Goal: Information Seeking & Learning: Learn about a topic

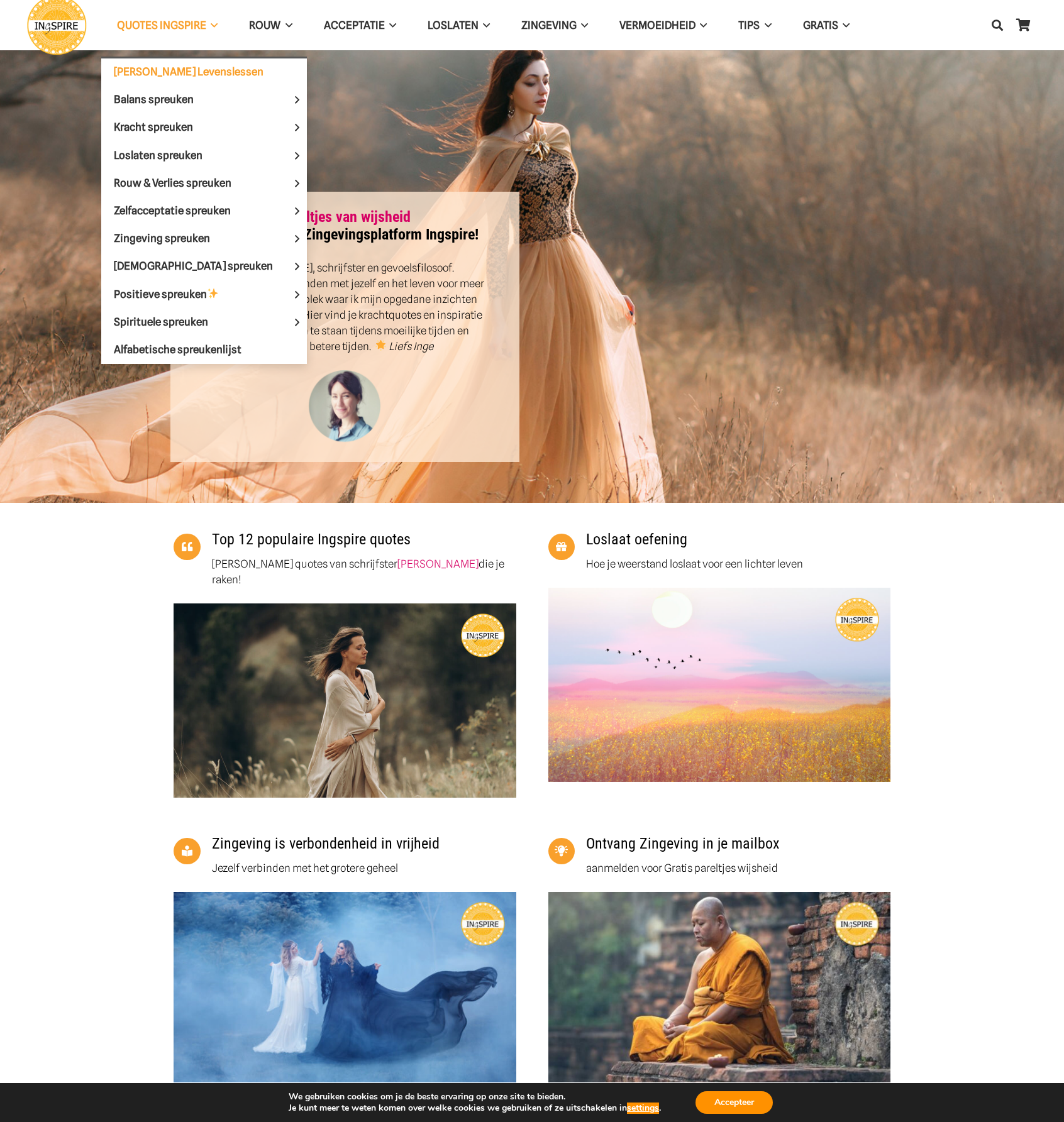
click at [160, 62] on link "[PERSON_NAME] Levenslessen" at bounding box center [203, 72] width 205 height 28
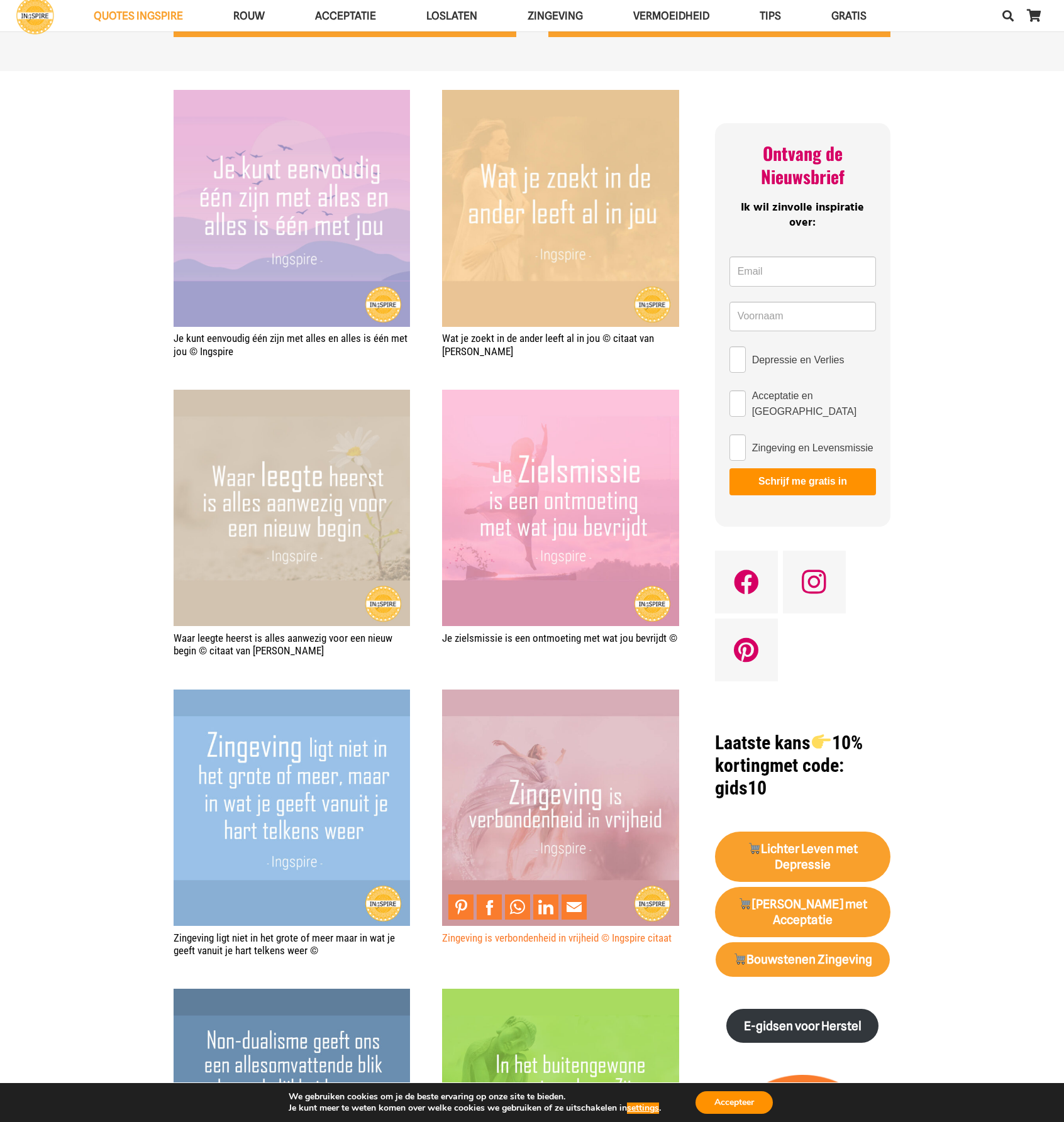
scroll to position [754, 0]
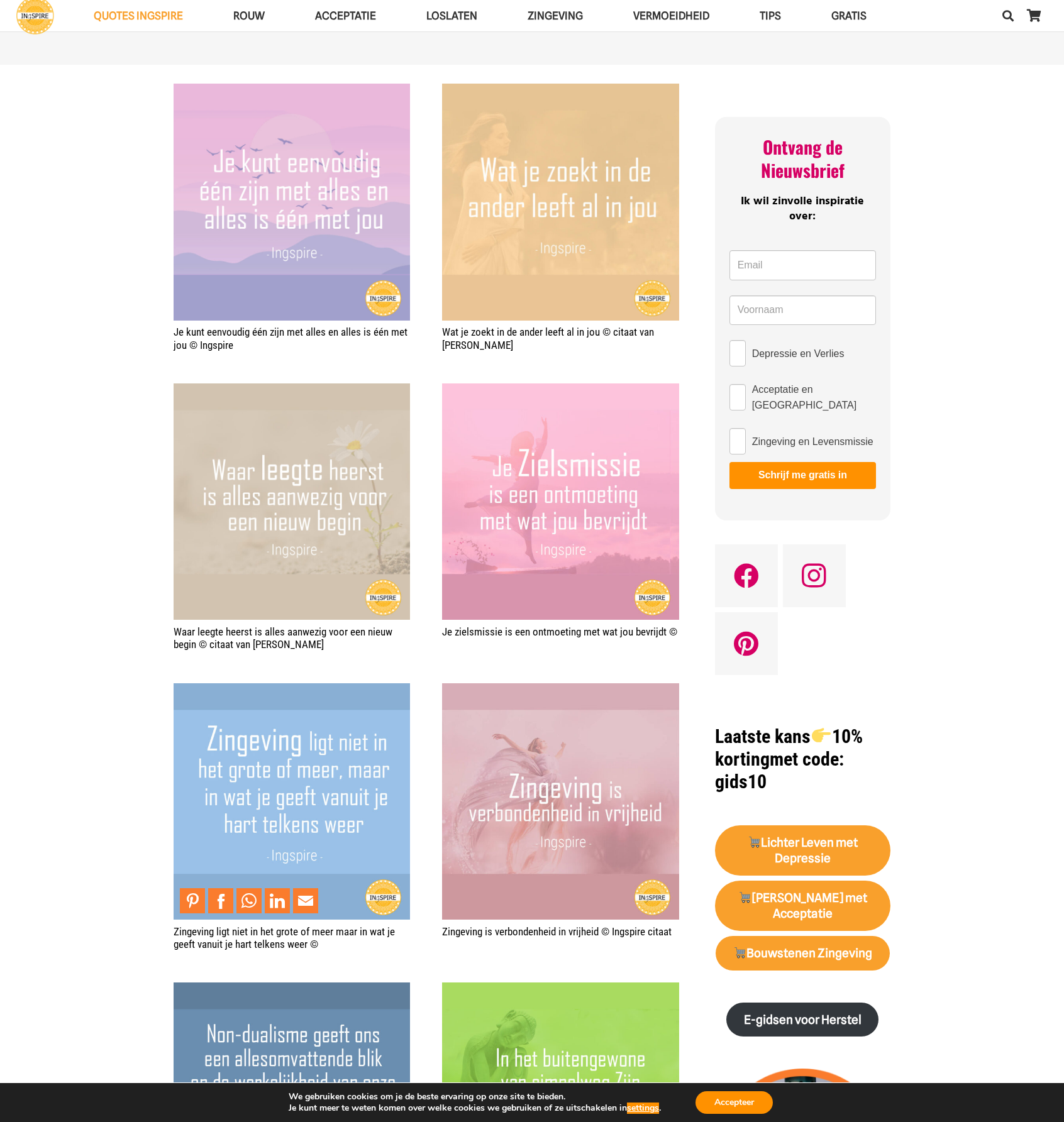
click at [325, 780] on img "Zingeving ligt niet in het grote of meer maar in wat je geeft vanuit je hart te…" at bounding box center [292, 802] width 237 height 237
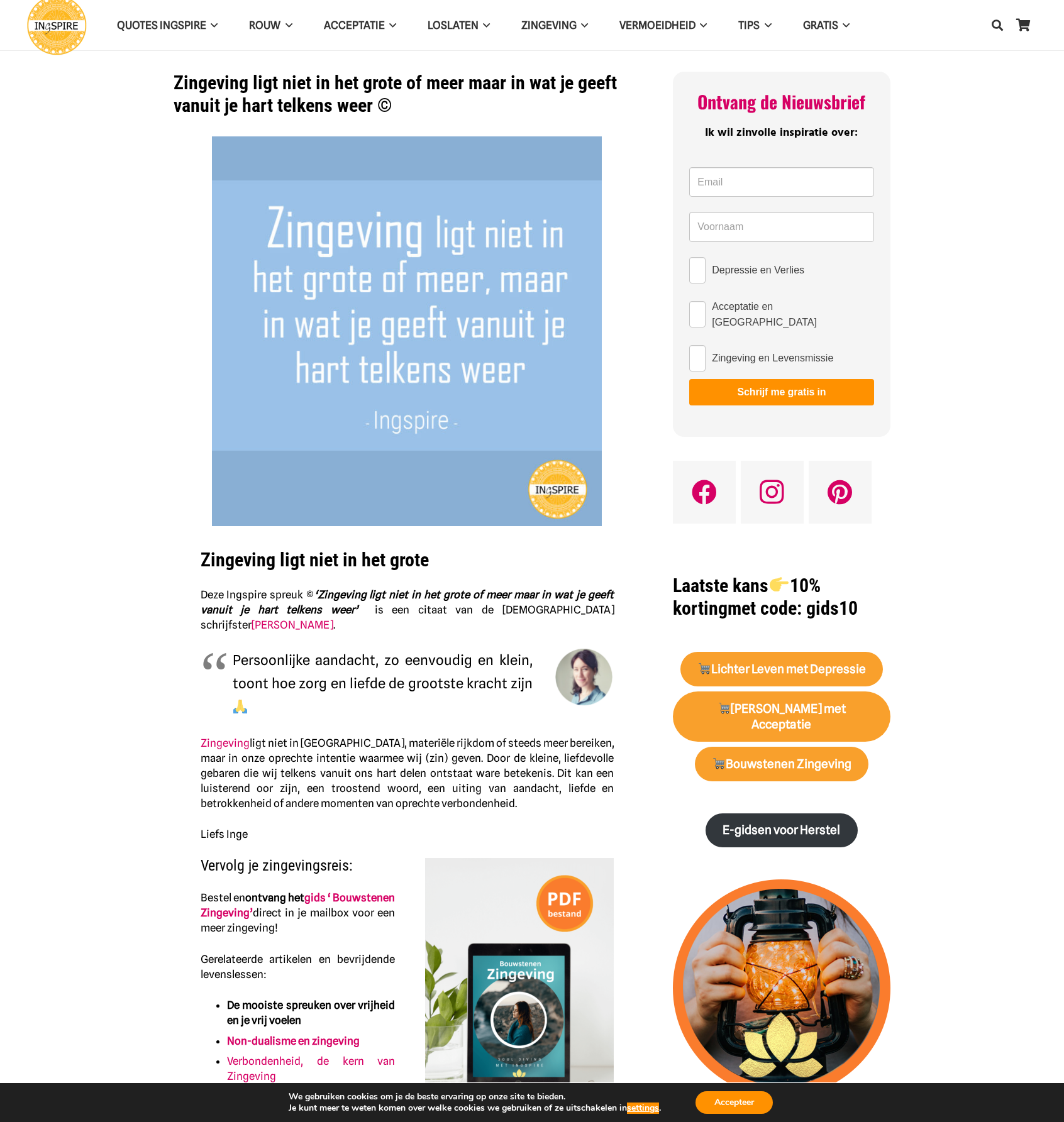
drag, startPoint x: 323, startPoint y: 592, endPoint x: 398, endPoint y: 604, distance: 76.0
click at [398, 604] on p "Deze Ingspire spreuk © ‘Zingeving ligt niet in het grote of meer maar in wat je…" at bounding box center [407, 610] width 414 height 45
drag, startPoint x: 437, startPoint y: 84, endPoint x: 591, endPoint y: 90, distance: 154.1
click at [591, 90] on h1 "Zingeving ligt niet in het grote of meer maar in wat je geeft vanuit je hart te…" at bounding box center [407, 94] width 467 height 45
drag, startPoint x: 353, startPoint y: 102, endPoint x: 203, endPoint y: 33, distance: 165.1
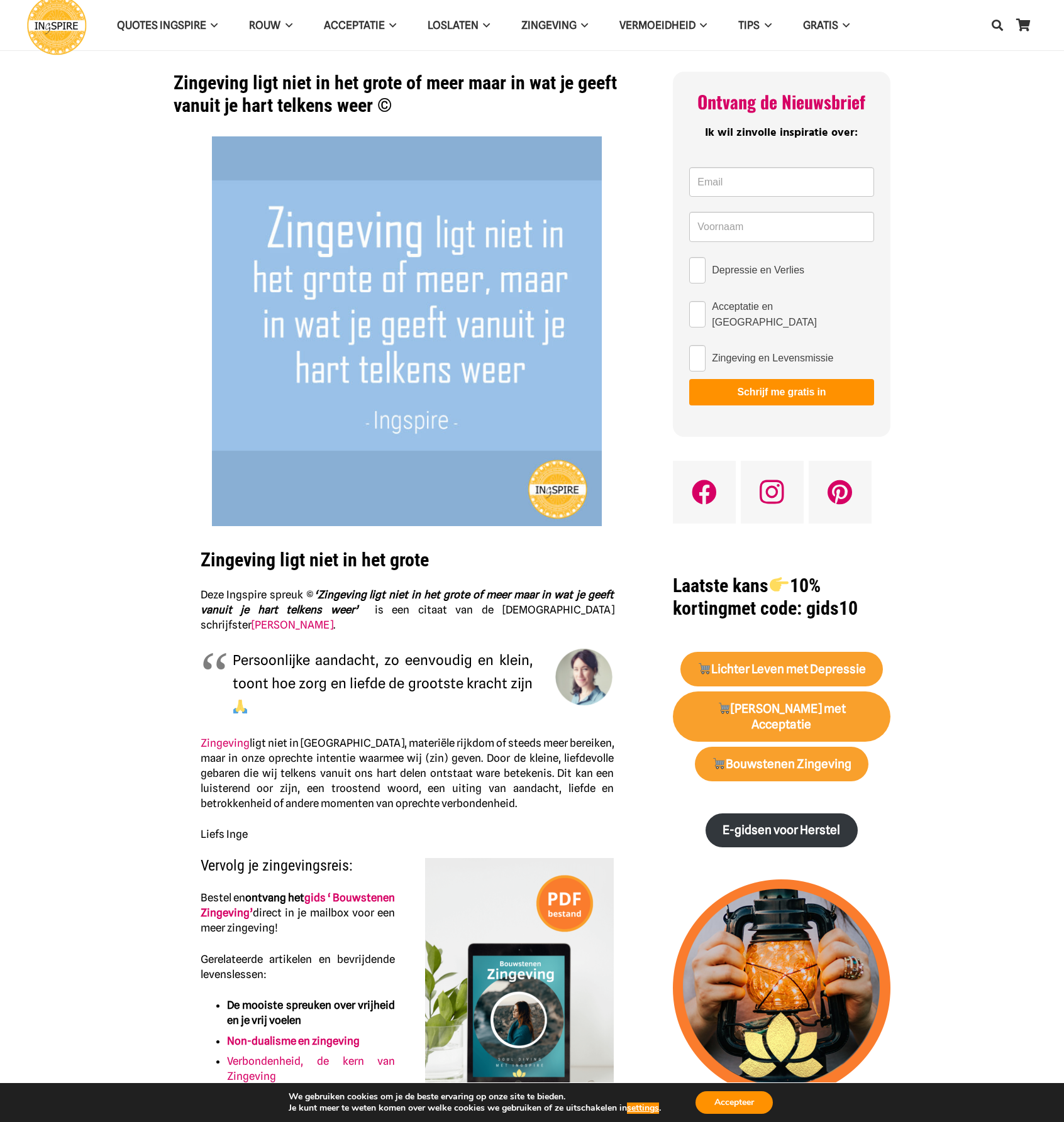
click at [200, 80] on h1 "Zingeving ligt niet in het grote of meer maar in wat je geeft vanuit je hart te…" at bounding box center [407, 94] width 467 height 45
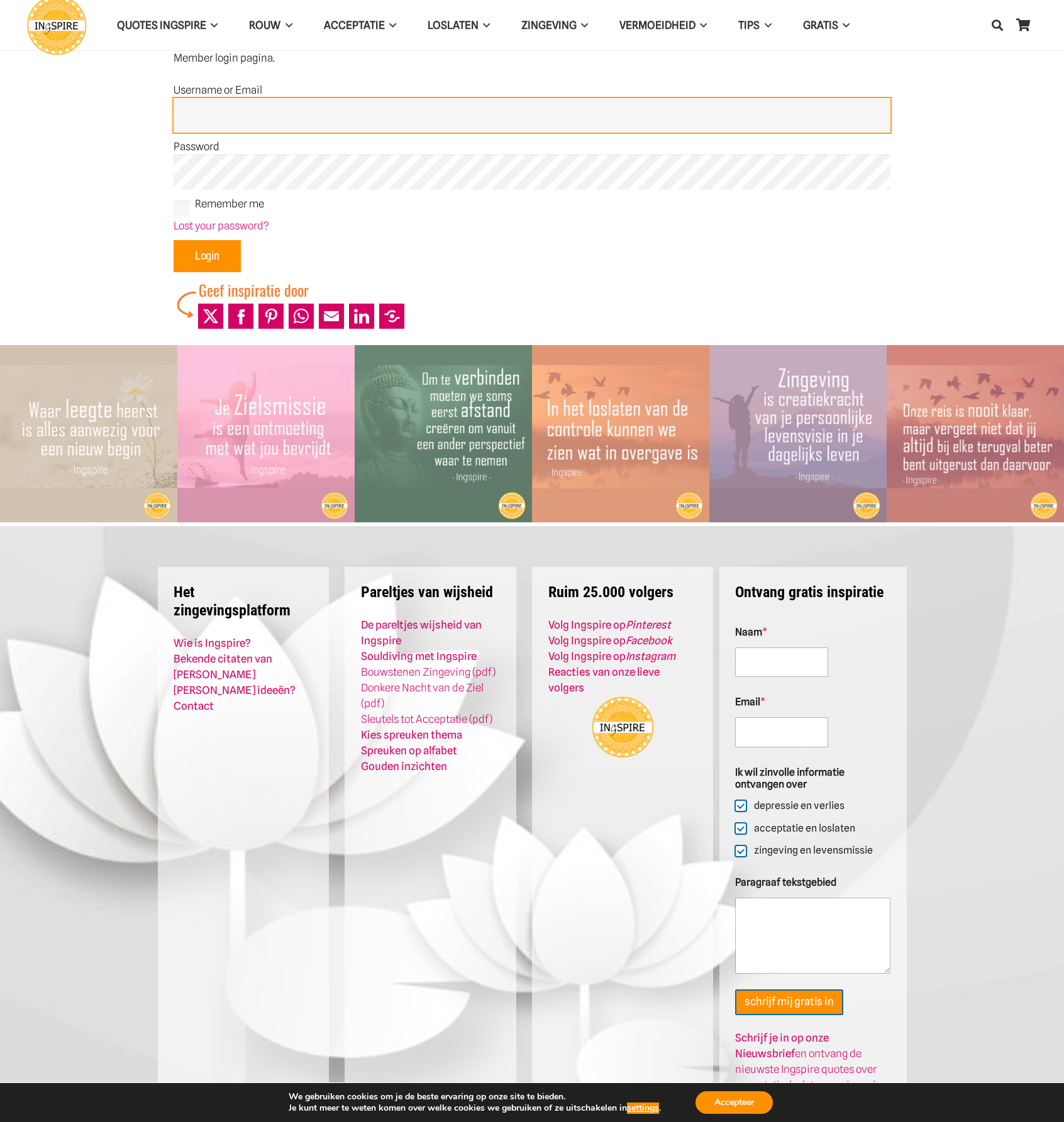
click at [232, 113] on input "Username or Email" at bounding box center [532, 115] width 717 height 35
type input "Admin"
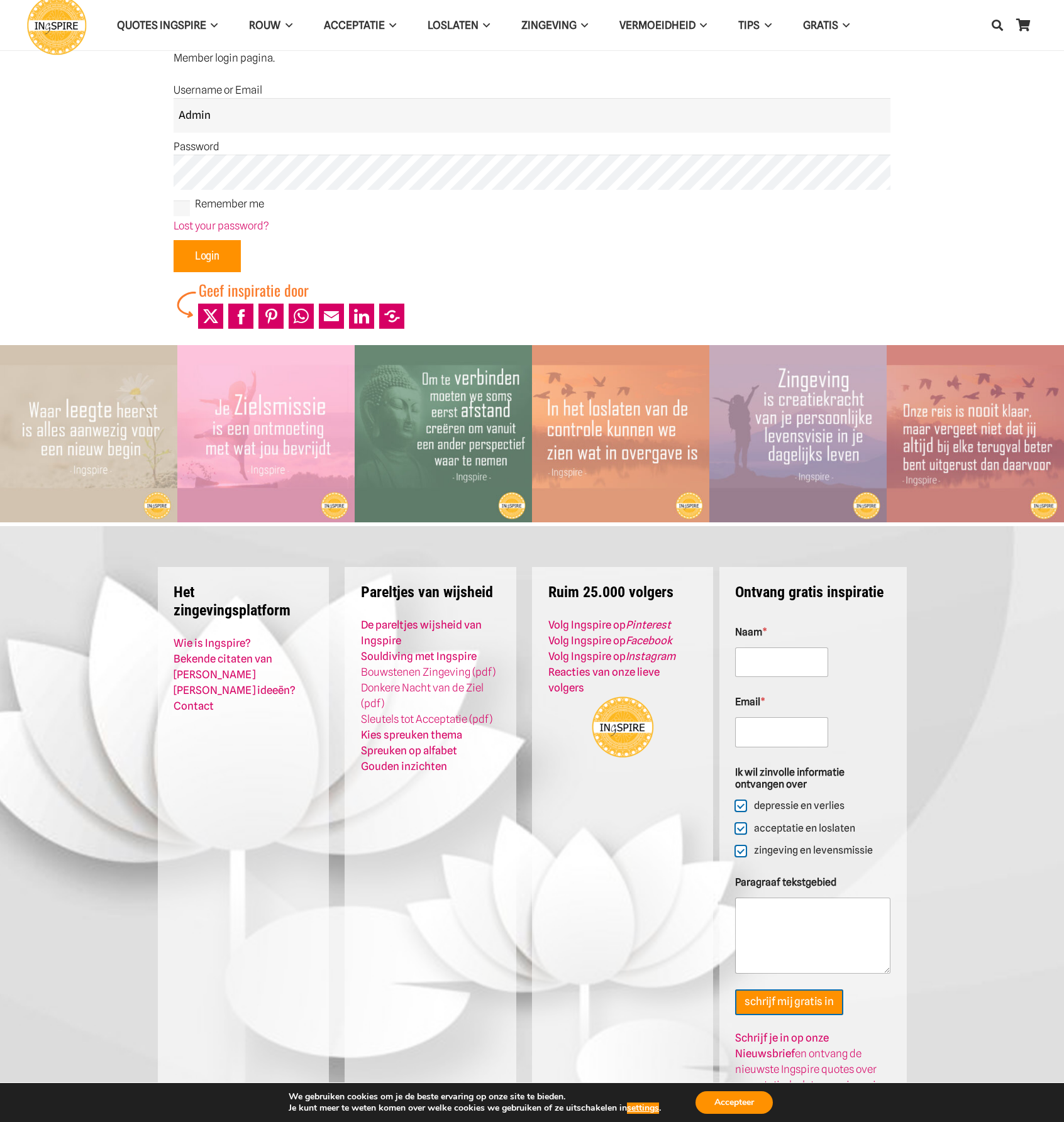
click at [210, 249] on input "Login" at bounding box center [207, 256] width 67 height 33
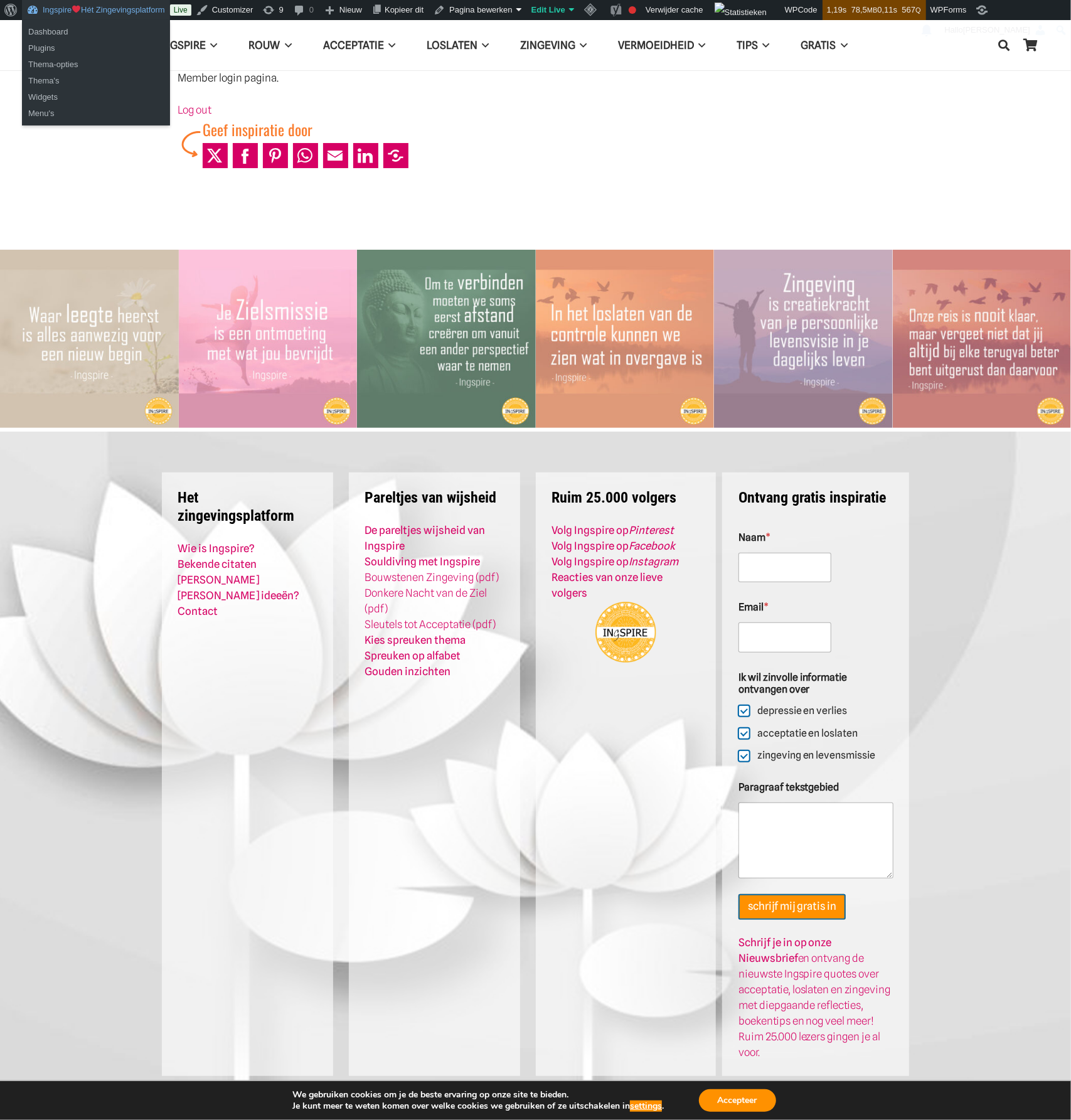
click at [54, 7] on link "Ingspire Hét Zingevingsplatform" at bounding box center [96, 10] width 148 height 20
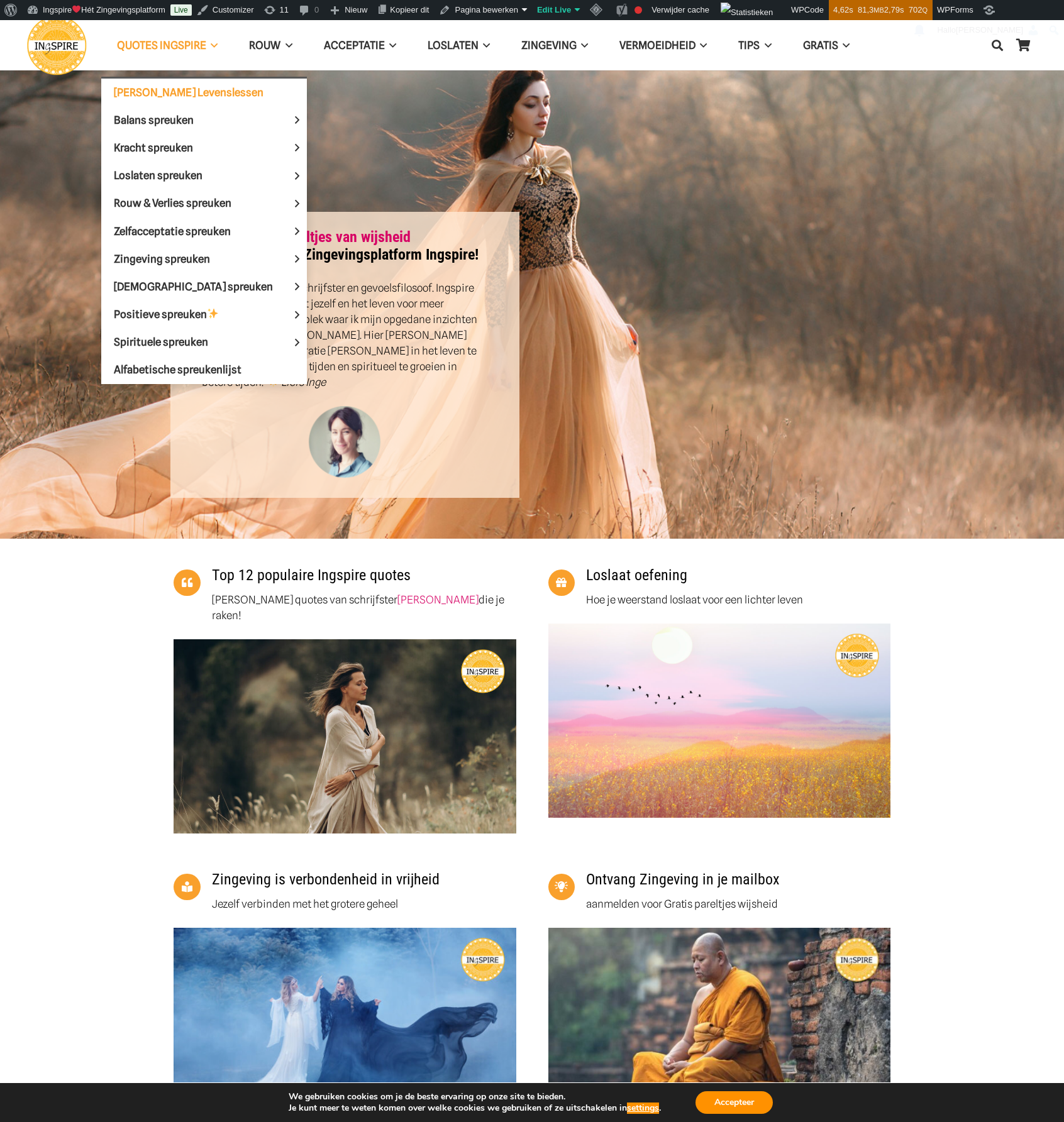
click at [152, 90] on span "[PERSON_NAME] Levenslessen" at bounding box center [189, 92] width 150 height 13
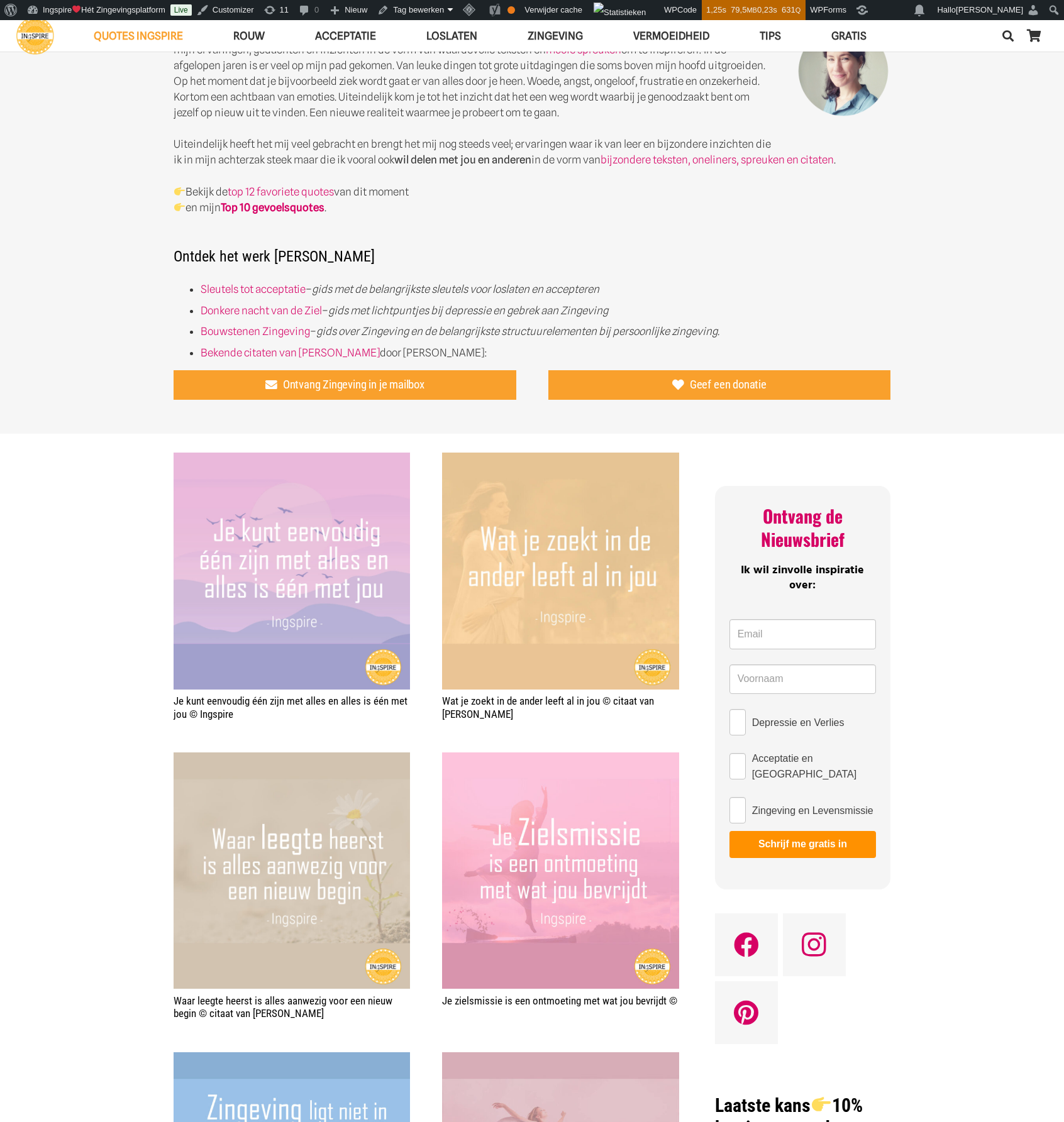
scroll to position [503, 0]
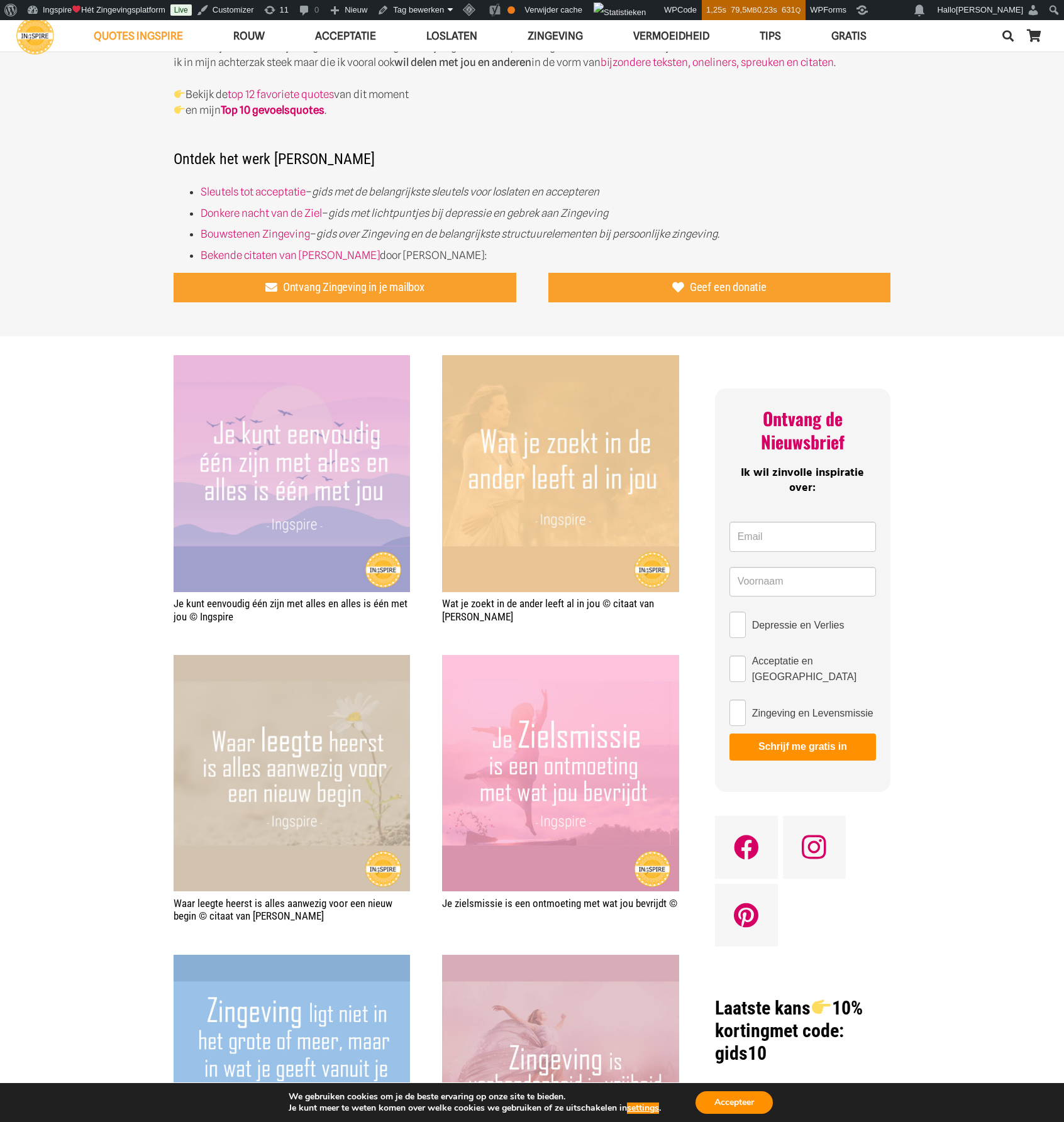
click at [516, 1000] on img "Zingeving is verbondenheid in vrijheid © Ingspire citaat" at bounding box center [560, 1073] width 237 height 237
click at [242, 991] on img "Zingeving ligt niet in het grote of meer maar in wat je geeft vanuit je hart te…" at bounding box center [292, 1073] width 237 height 237
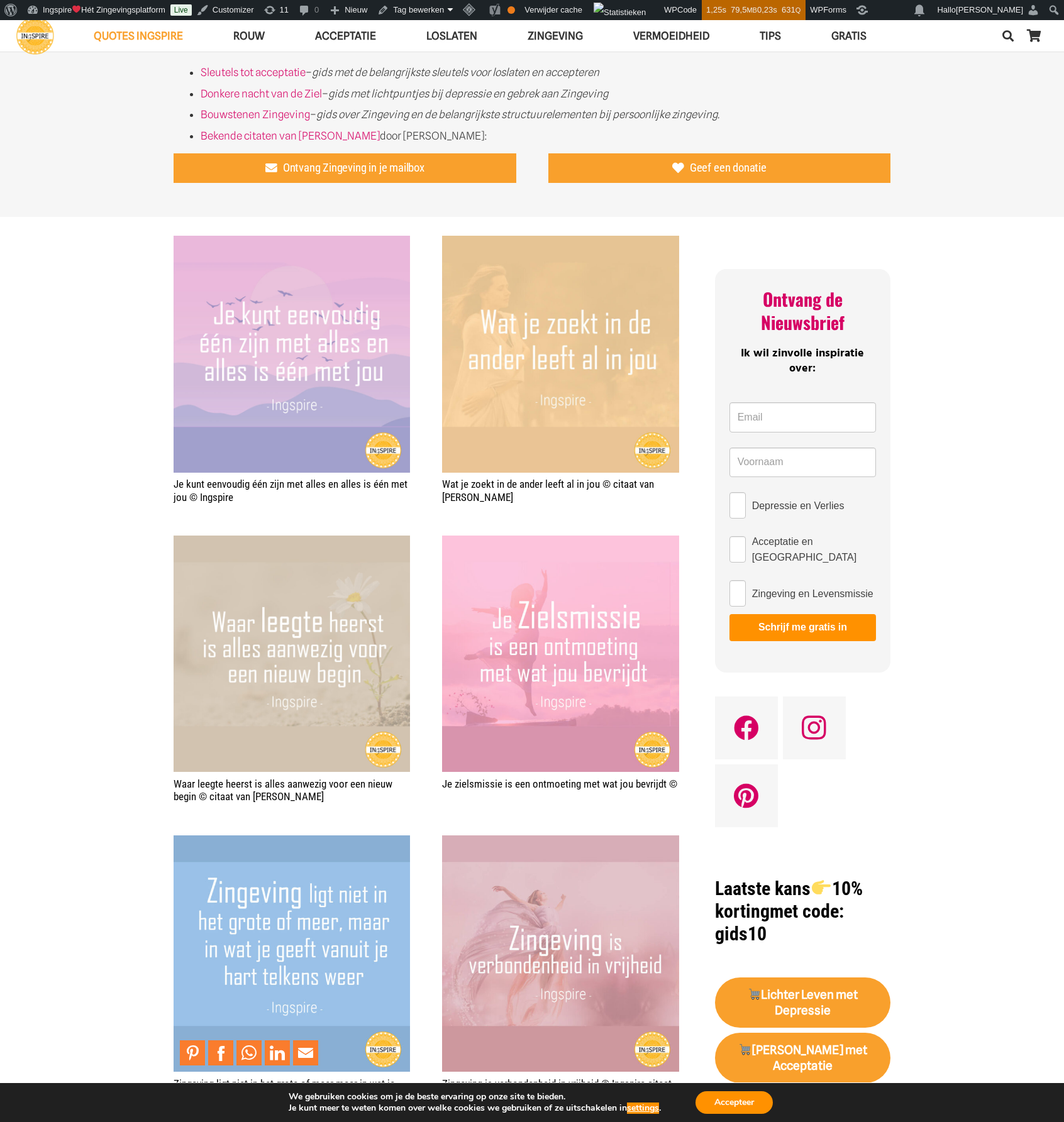
scroll to position [754, 0]
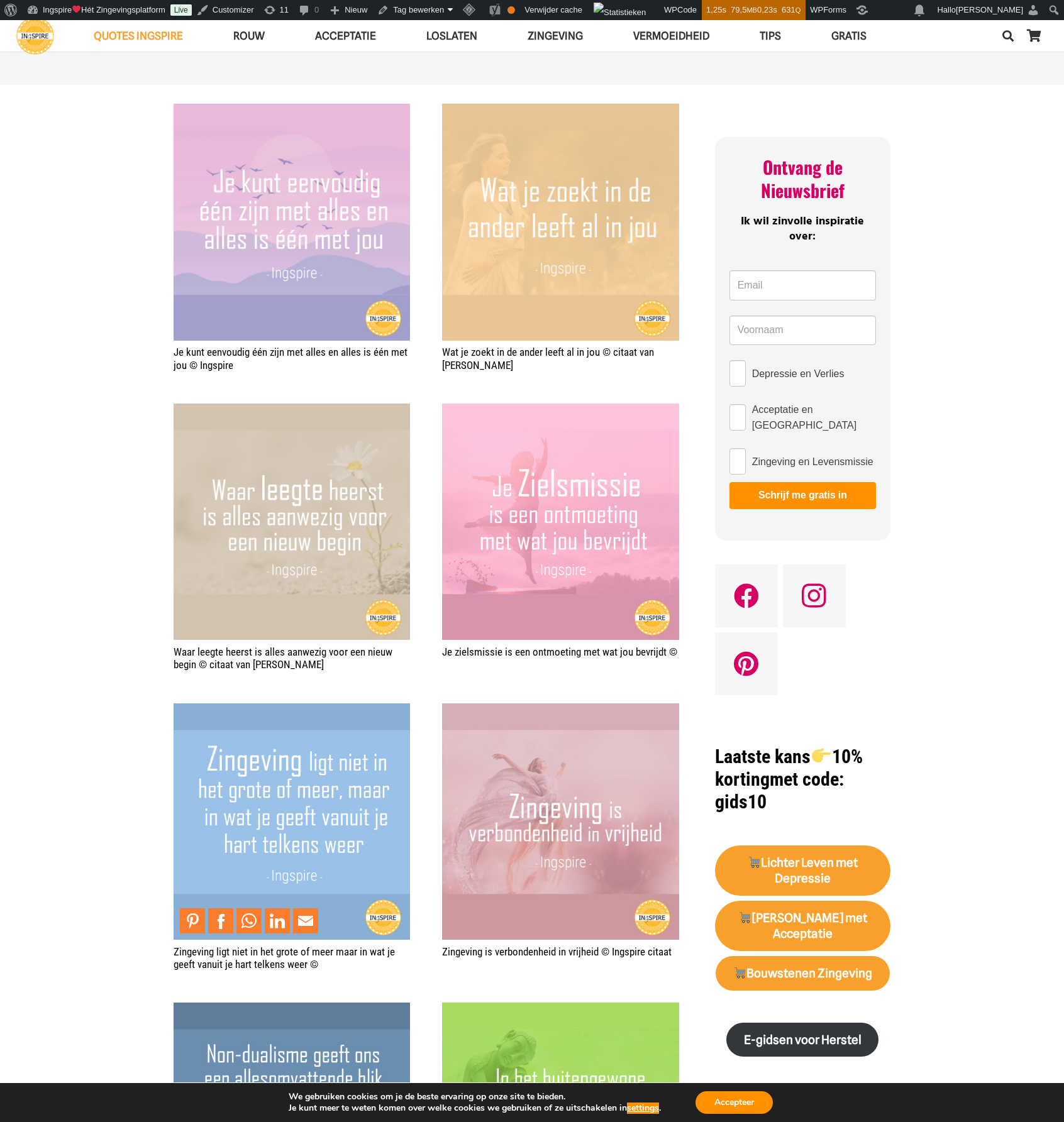
click at [280, 769] on img "Zingeving ligt niet in het grote of meer maar in wat je geeft vanuit je hart te…" at bounding box center [292, 822] width 237 height 237
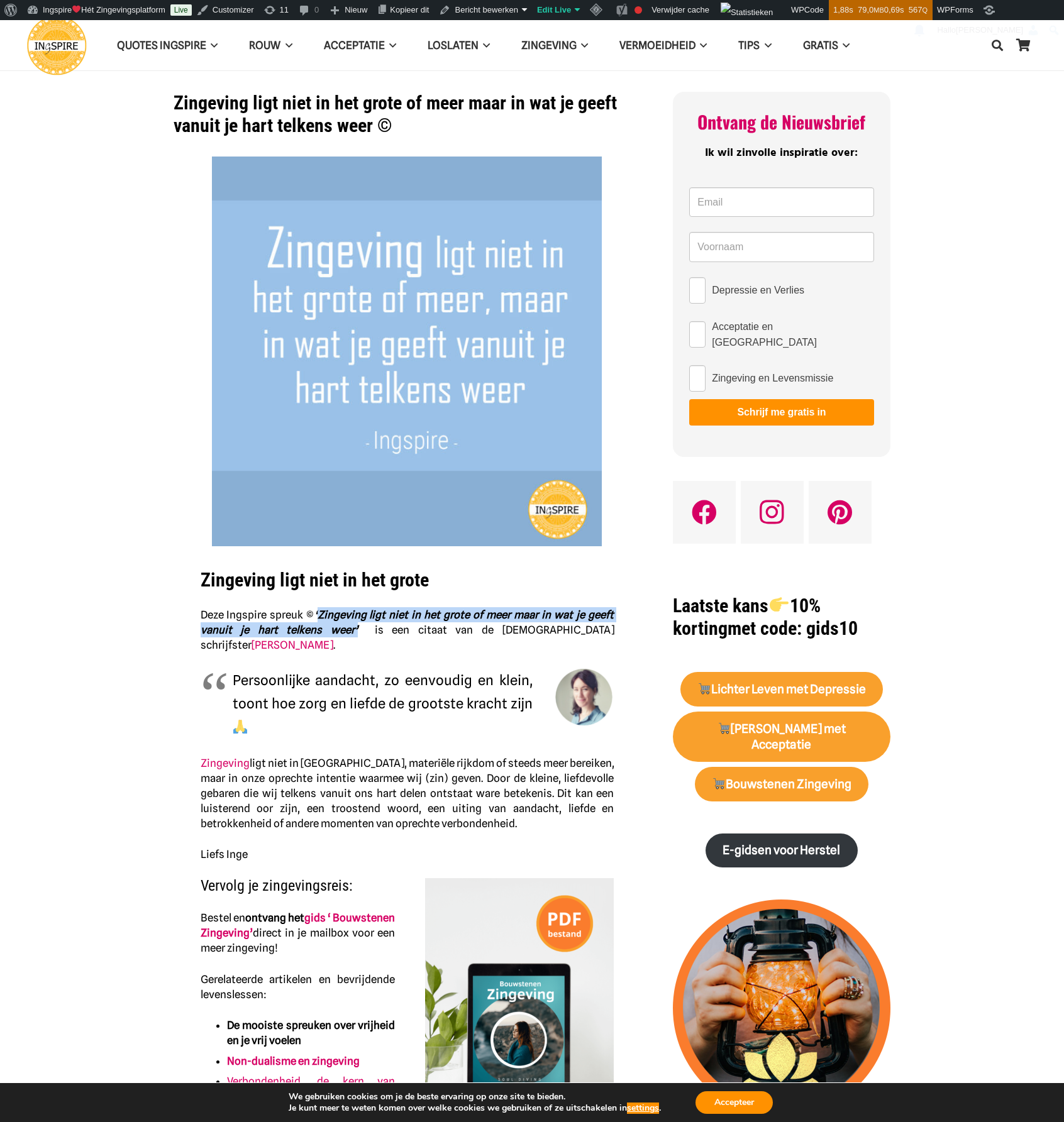
drag, startPoint x: 318, startPoint y: 614, endPoint x: 345, endPoint y: 634, distance: 33.6
click at [345, 634] on em "‘Zingeving ligt niet in het grote of meer maar in wat je geeft vanuit je hart t…" at bounding box center [407, 622] width 414 height 28
copy em "Zingeving ligt niet in het grote of meer maar in wat je geeft vanuit je hart te…"
